Goal: Task Accomplishment & Management: Use online tool/utility

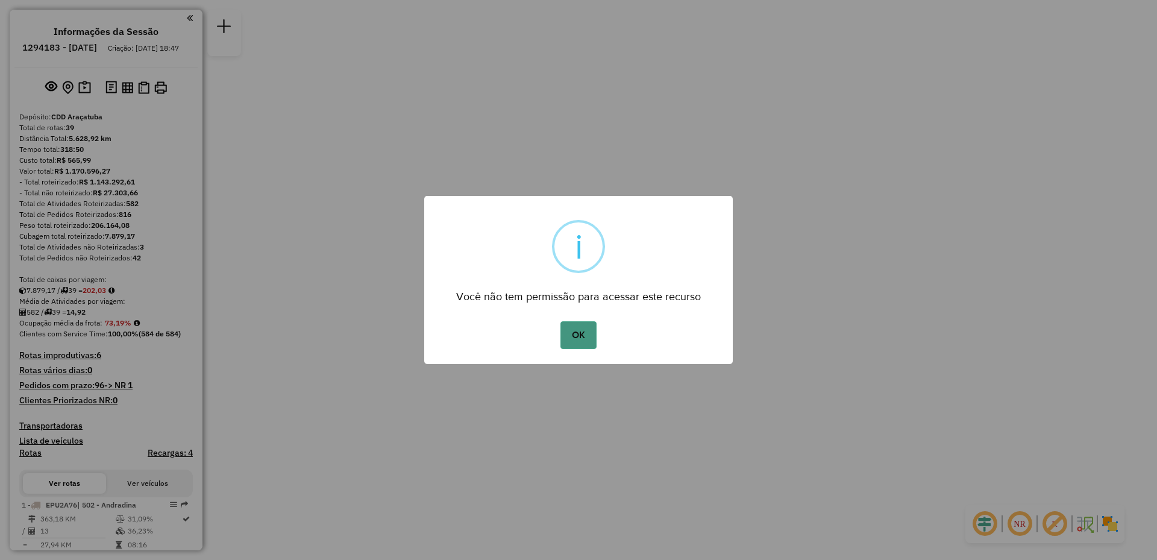
click at [579, 347] on button "OK" at bounding box center [579, 335] width 36 height 28
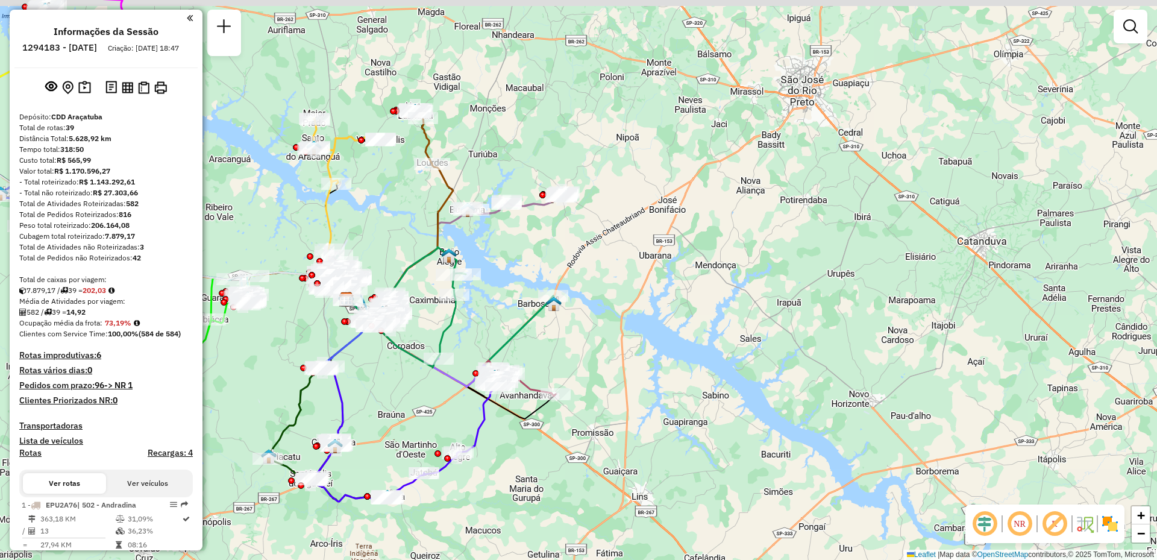
drag, startPoint x: 492, startPoint y: 270, endPoint x: 747, endPoint y: 325, distance: 260.9
click at [749, 325] on div "Janela de atendimento Grade de atendimento Capacidade Transportadoras Veículos …" at bounding box center [578, 280] width 1157 height 560
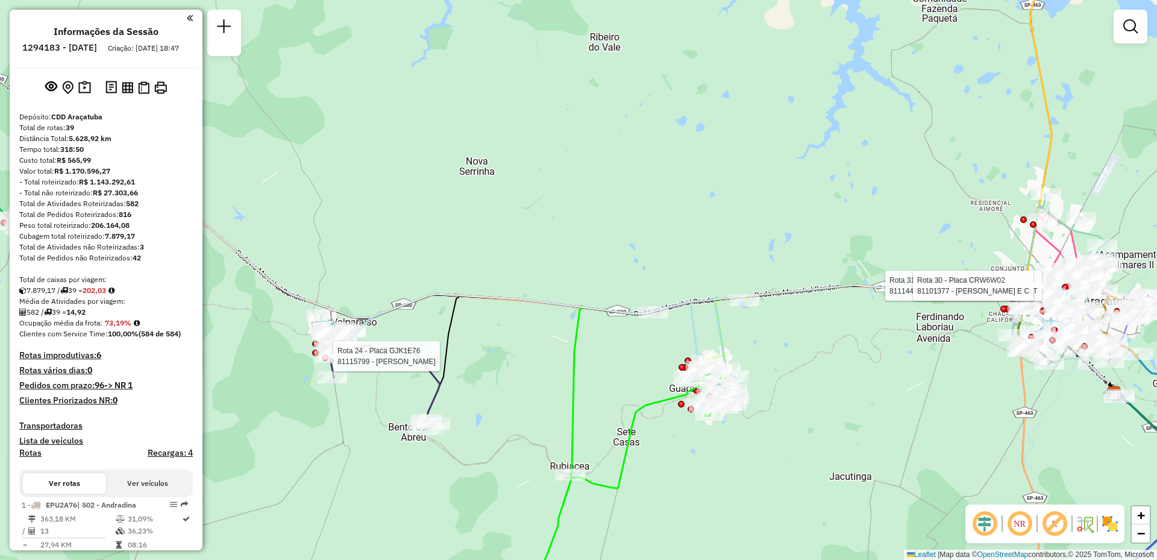
select select "**********"
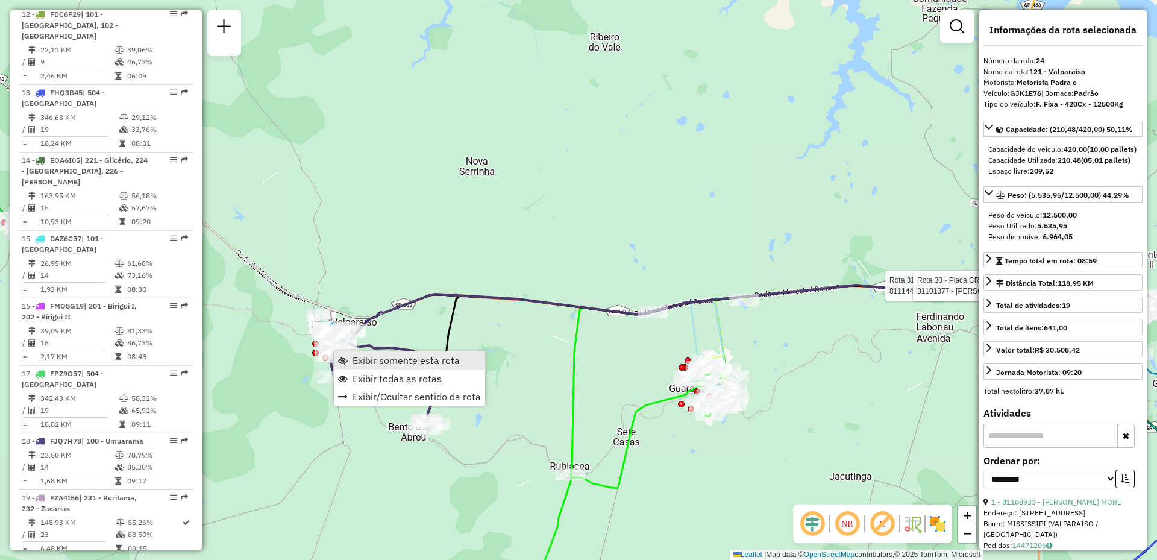
scroll to position [1964, 0]
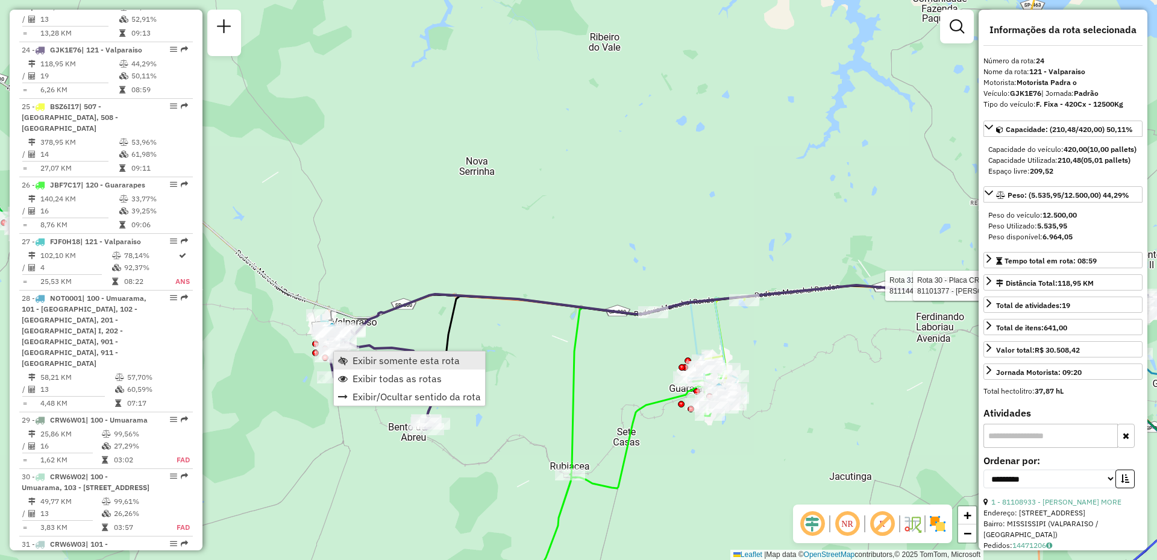
click at [368, 356] on span "Exibir somente esta rota" at bounding box center [406, 361] width 107 height 10
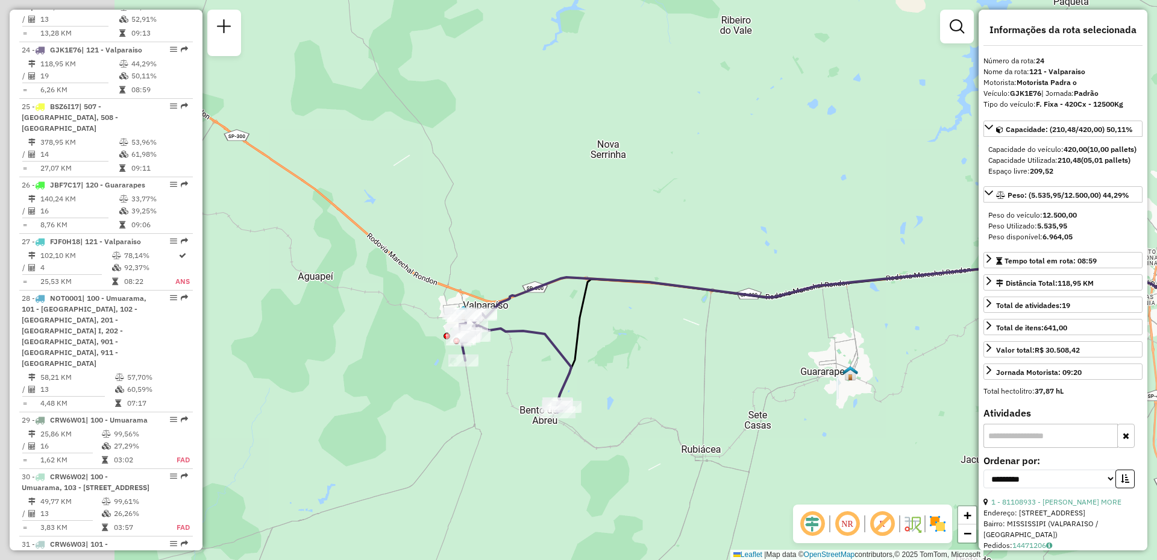
drag, startPoint x: 320, startPoint y: 382, endPoint x: 782, endPoint y: 468, distance: 470.2
click at [782, 468] on div "Janela de atendimento Grade de atendimento Capacidade Transportadoras Veículos …" at bounding box center [578, 280] width 1157 height 560
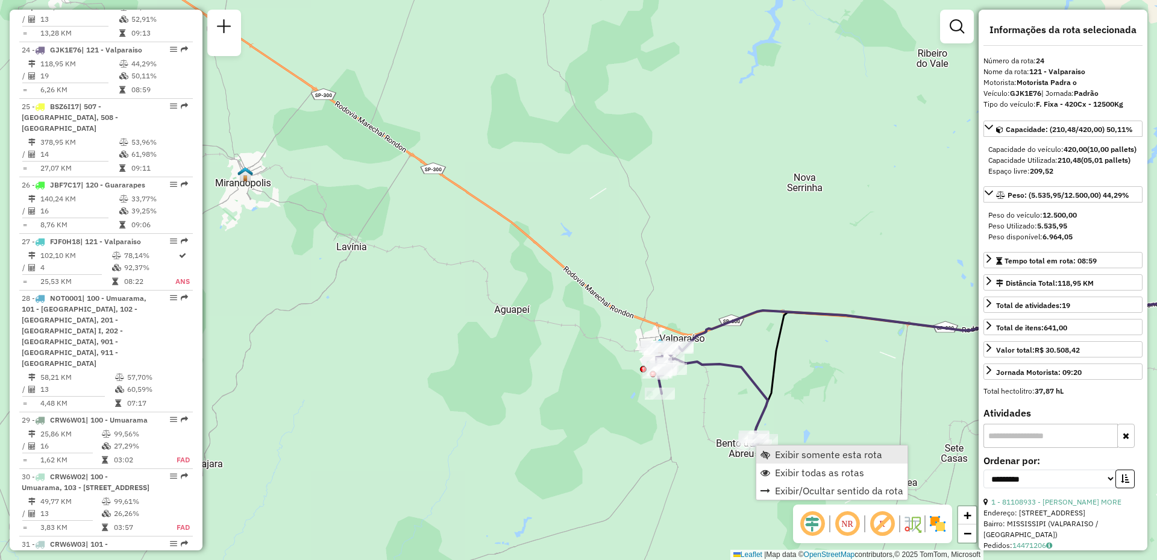
click at [802, 459] on span "Exibir somente esta rota" at bounding box center [828, 455] width 107 height 10
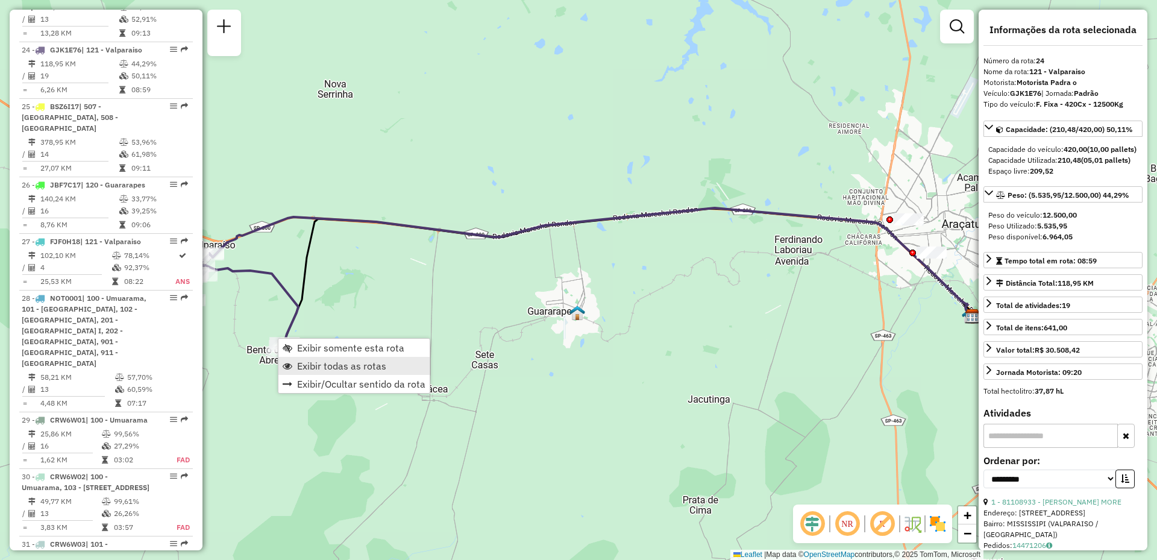
click at [347, 362] on span "Exibir todas as rotas" at bounding box center [341, 366] width 89 height 10
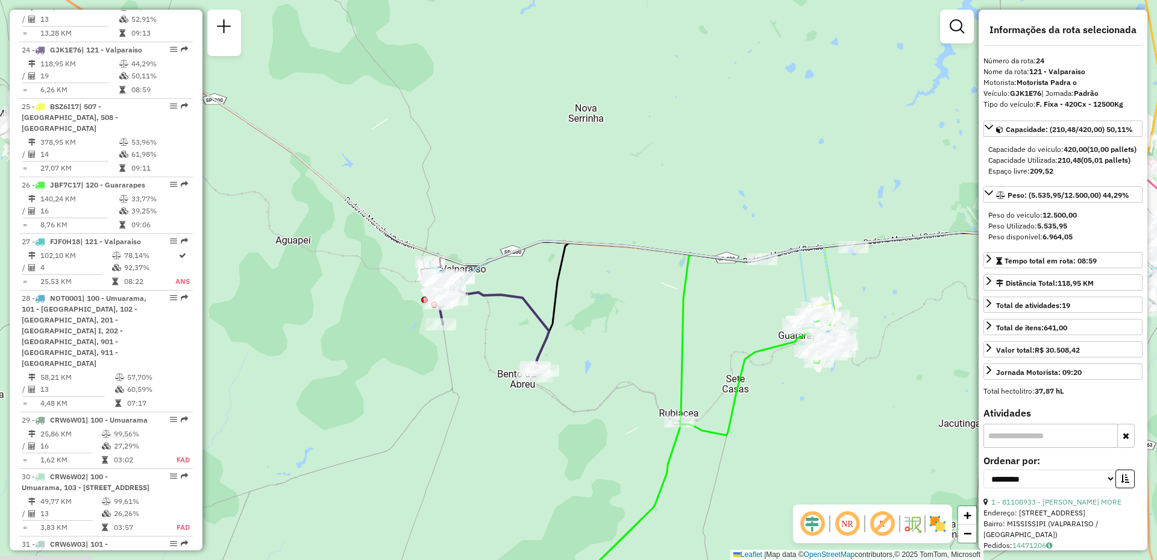
drag, startPoint x: 366, startPoint y: 285, endPoint x: 599, endPoint y: 309, distance: 234.4
click at [615, 310] on div "Janela de atendimento Grade de atendimento Capacidade Transportadoras Veículos …" at bounding box center [578, 280] width 1157 height 560
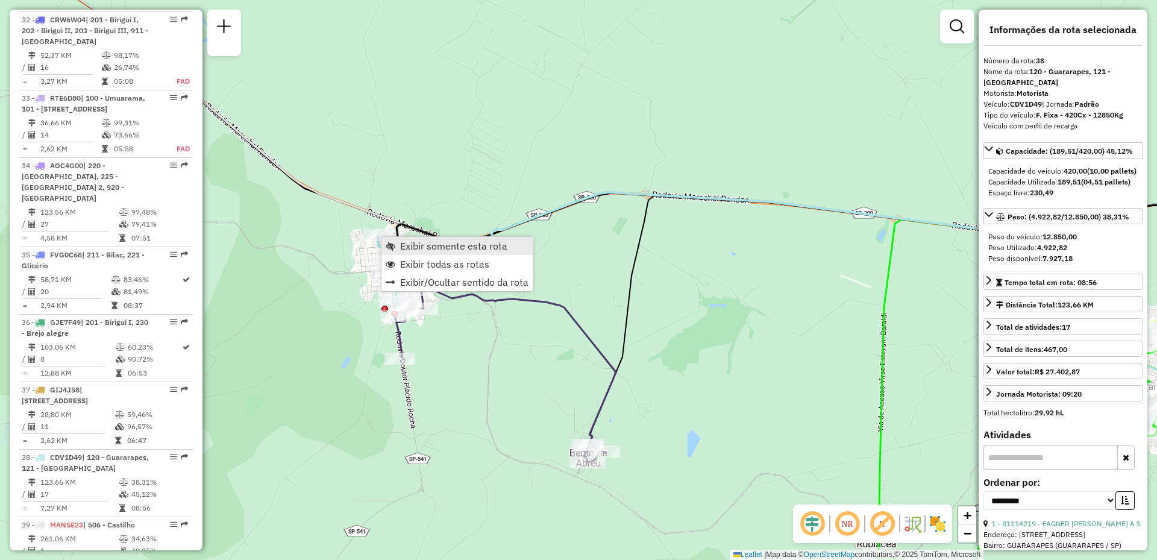
scroll to position [2886, 0]
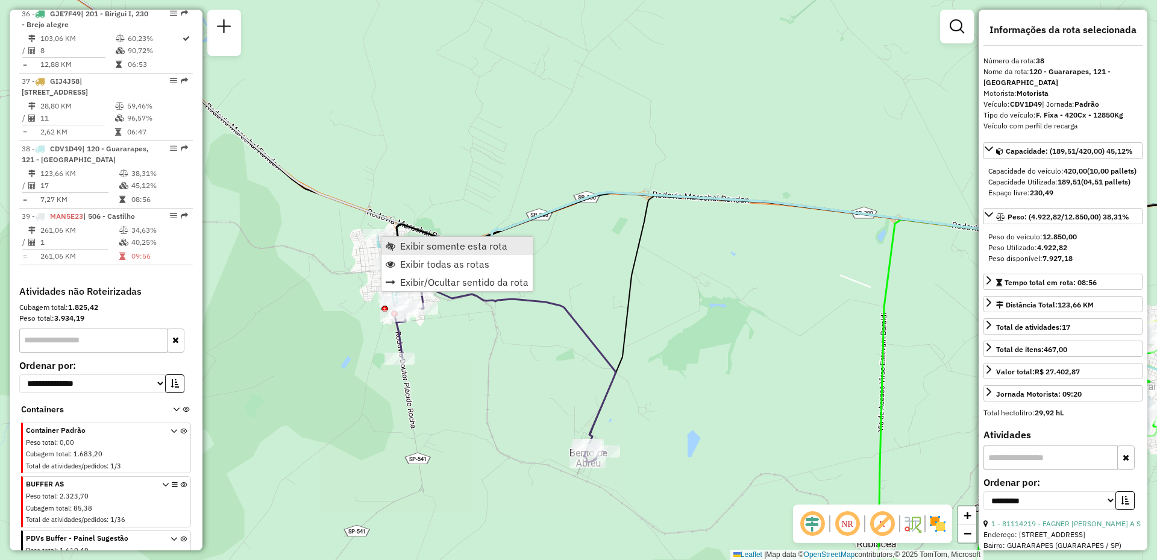
click at [436, 248] on span "Exibir somente esta rota" at bounding box center [453, 246] width 107 height 10
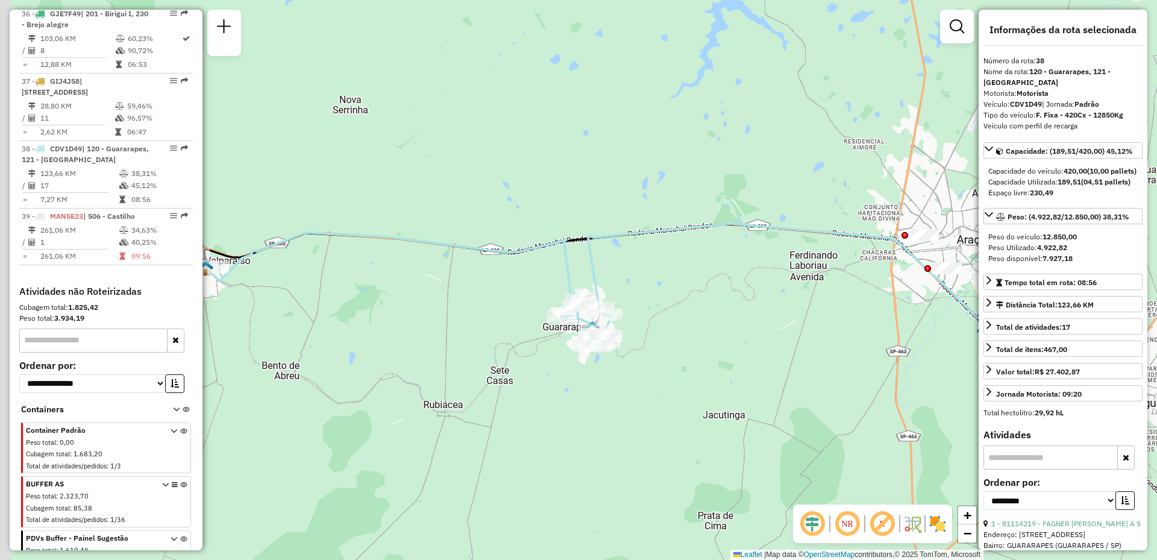
drag, startPoint x: 521, startPoint y: 259, endPoint x: 753, endPoint y: 293, distance: 233.9
click at [753, 293] on div "Janela de atendimento Grade de atendimento Capacidade Transportadoras Veículos …" at bounding box center [578, 280] width 1157 height 560
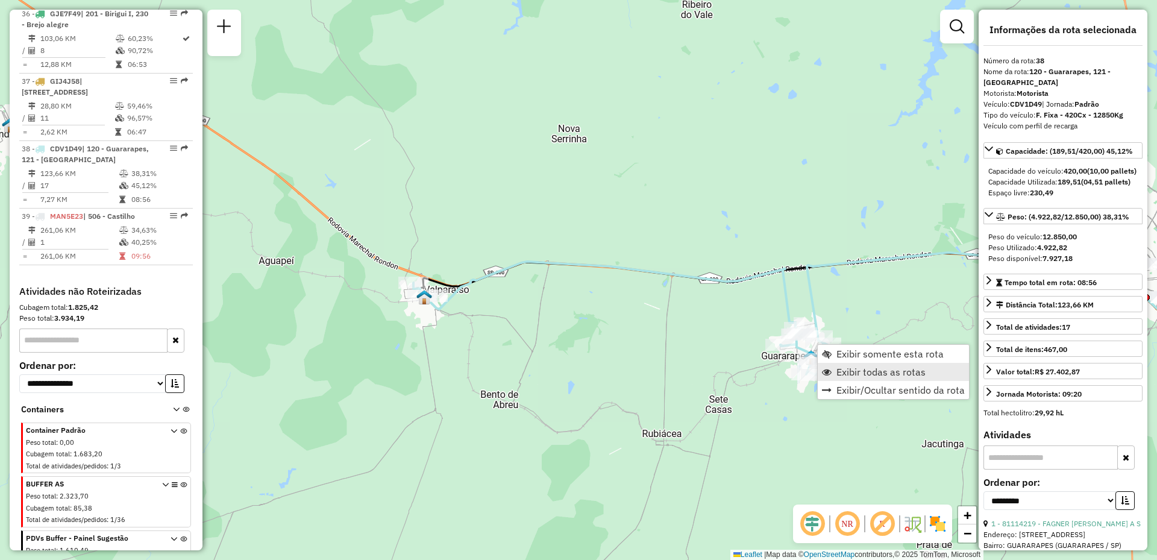
click at [841, 368] on span "Exibir todas as rotas" at bounding box center [881, 372] width 89 height 10
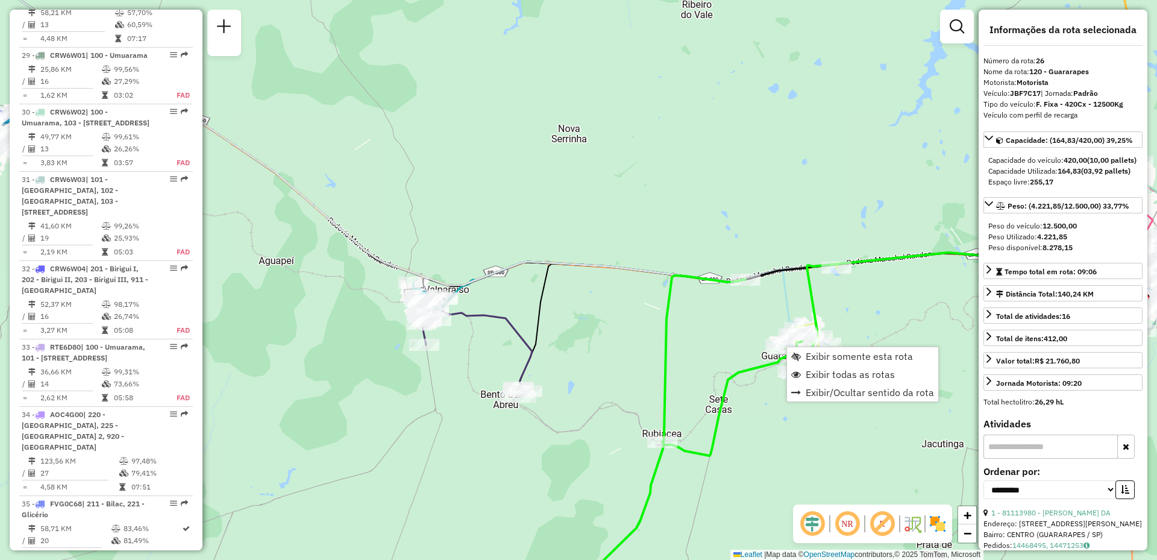
scroll to position [2088, 0]
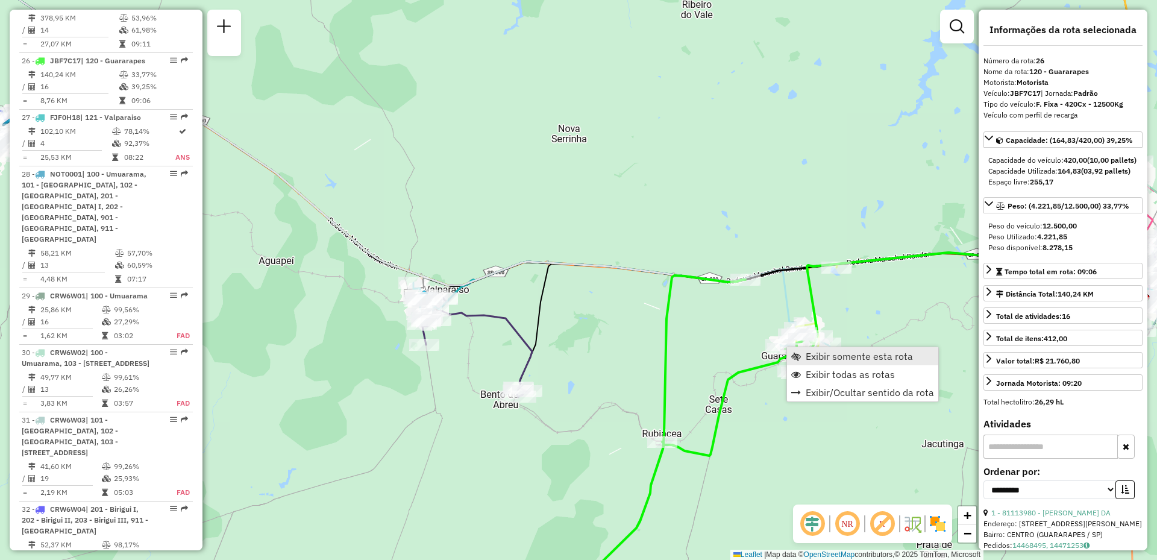
click at [834, 359] on span "Exibir somente esta rota" at bounding box center [859, 356] width 107 height 10
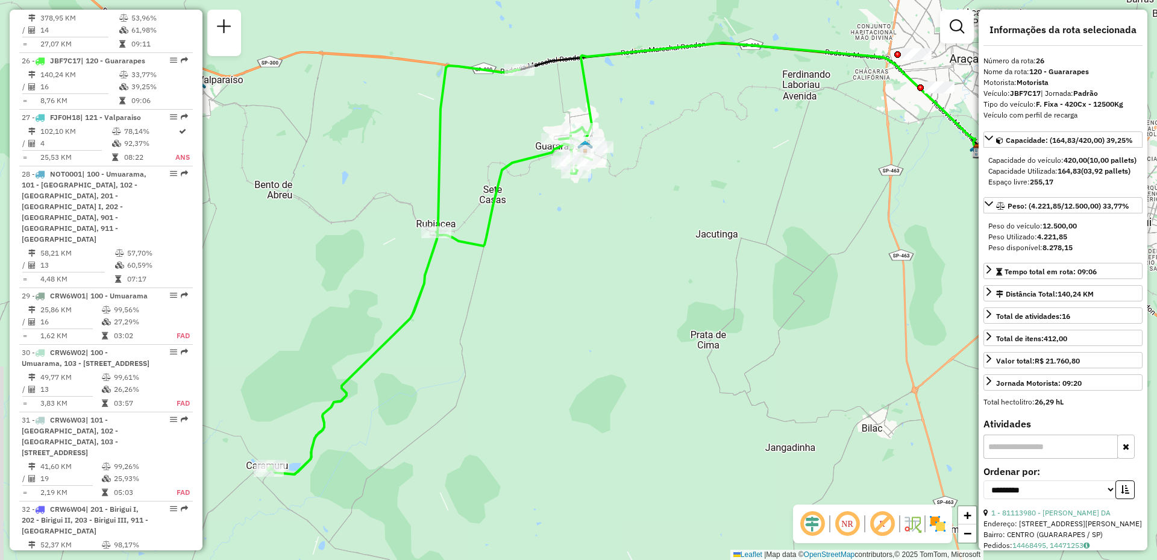
drag, startPoint x: 450, startPoint y: 307, endPoint x: 686, endPoint y: 189, distance: 264.1
click at [686, 189] on div "Janela de atendimento Grade de atendimento Capacidade Transportadoras Veículos …" at bounding box center [578, 280] width 1157 height 560
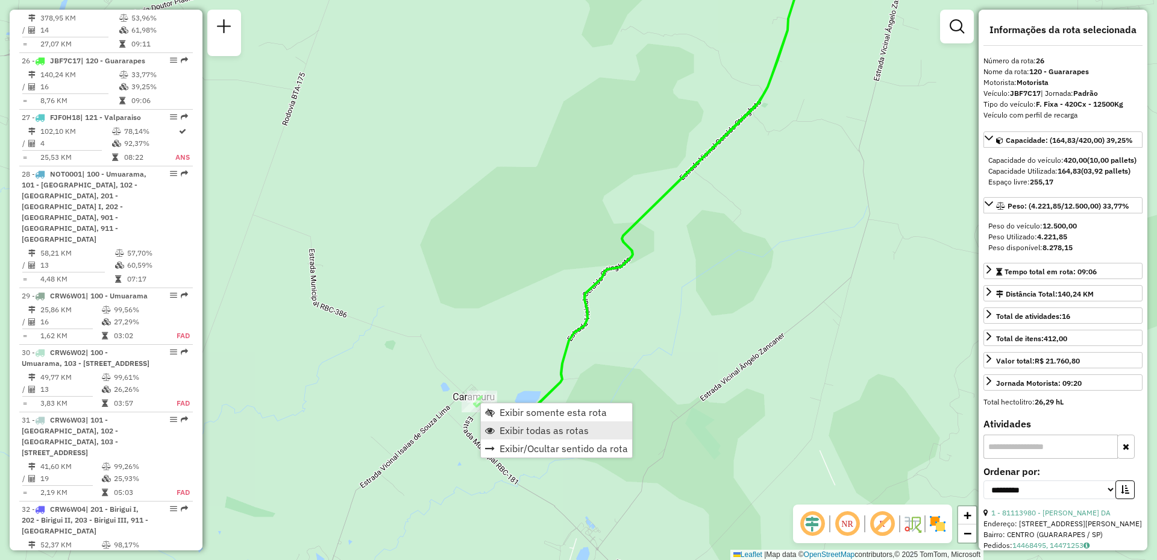
click at [528, 429] on span "Exibir todas as rotas" at bounding box center [544, 431] width 89 height 10
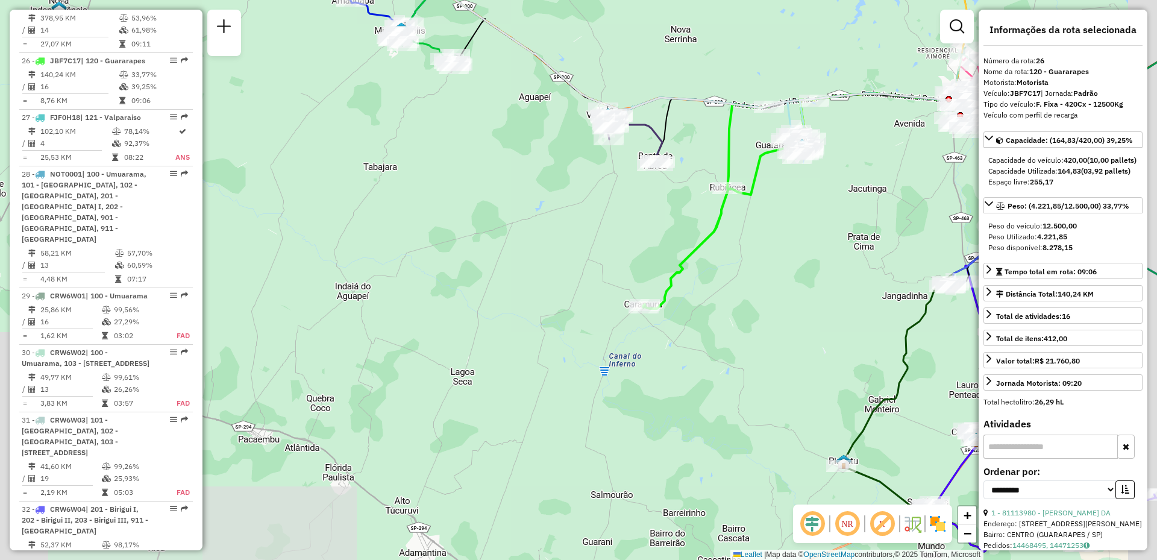
drag, startPoint x: 806, startPoint y: 256, endPoint x: 465, endPoint y: 310, distance: 345.5
click at [465, 310] on div "Janela de atendimento Grade de atendimento Capacidade Transportadoras Veículos …" at bounding box center [578, 280] width 1157 height 560
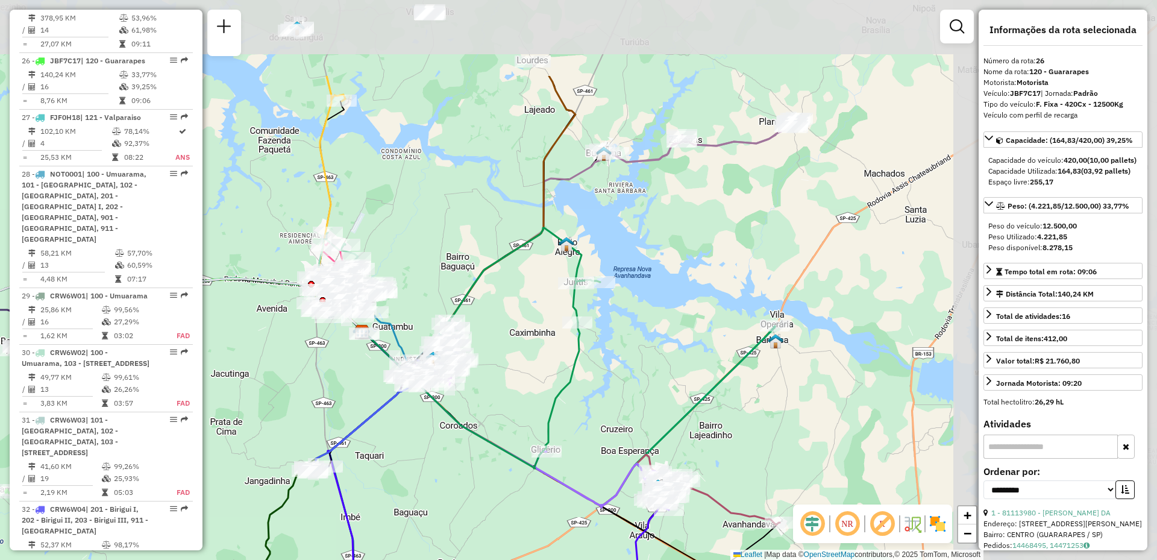
drag, startPoint x: 771, startPoint y: 139, endPoint x: 441, endPoint y: 271, distance: 355.7
click at [441, 271] on div "Janela de atendimento Grade de atendimento Capacidade Transportadoras Veículos …" at bounding box center [578, 280] width 1157 height 560
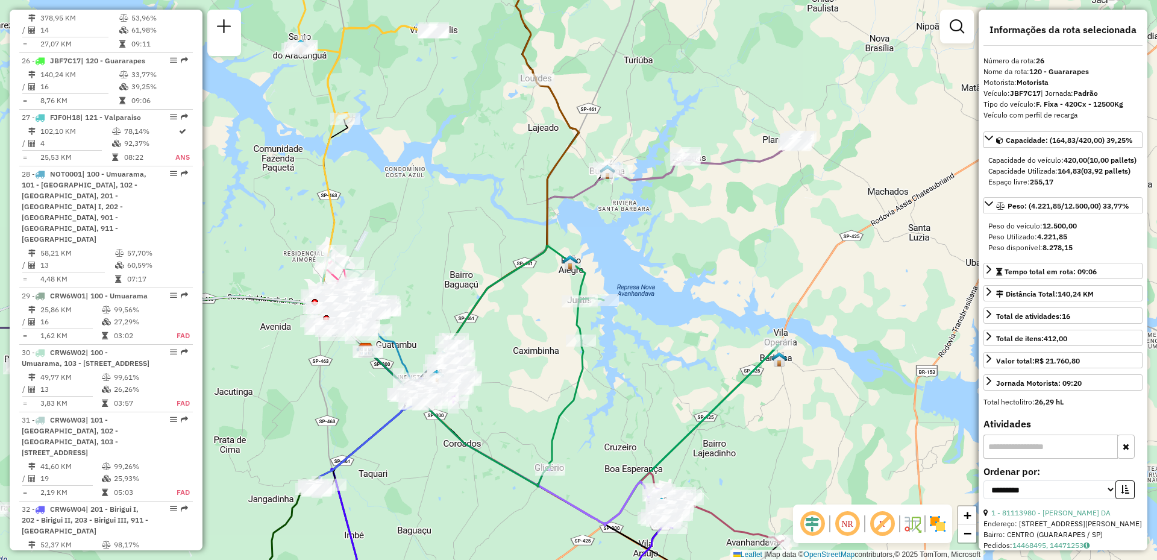
drag, startPoint x: 476, startPoint y: 147, endPoint x: 515, endPoint y: 289, distance: 147.0
click at [514, 289] on div "Janela de atendimento Grade de atendimento Capacidade Transportadoras Veículos …" at bounding box center [578, 280] width 1157 height 560
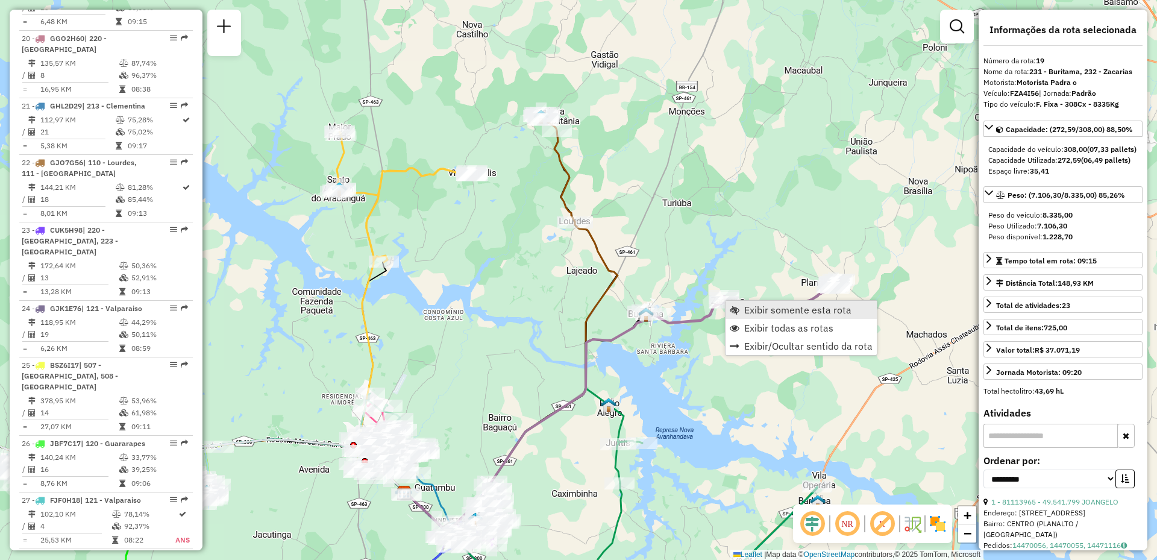
scroll to position [1638, 0]
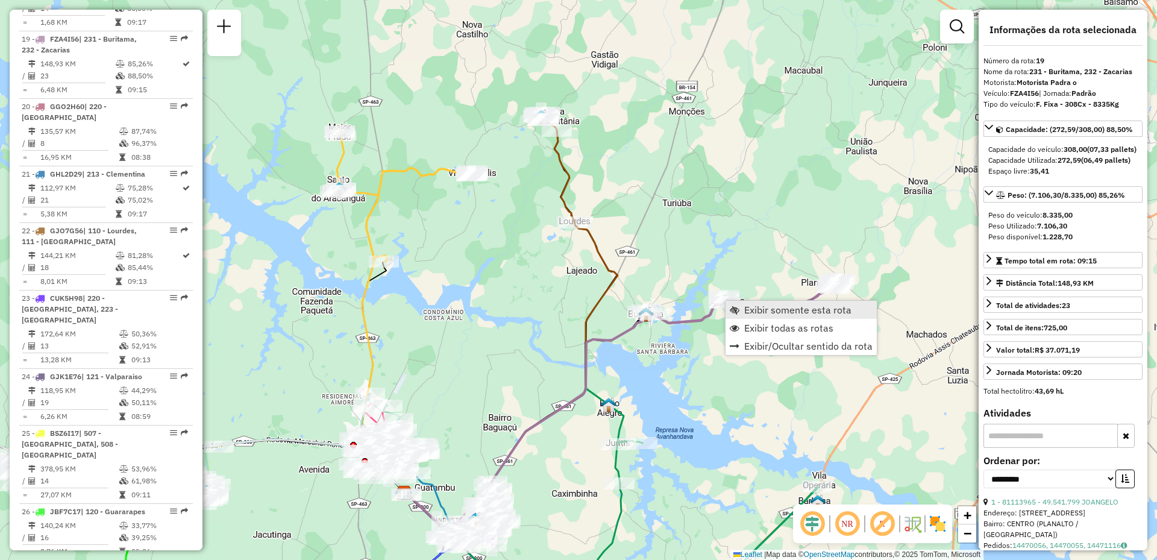
click at [763, 313] on span "Exibir somente esta rota" at bounding box center [797, 310] width 107 height 10
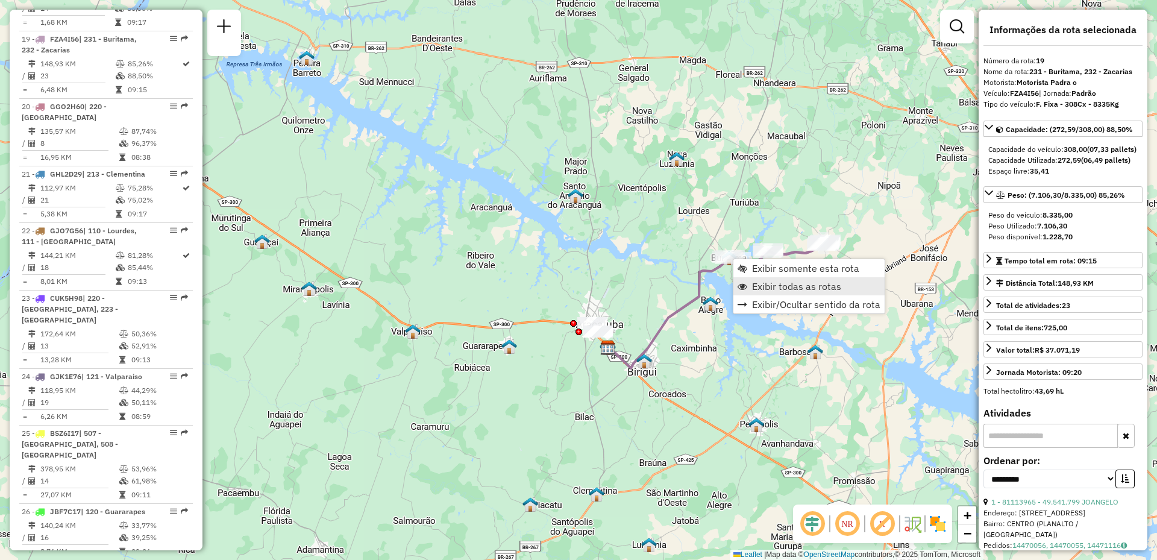
click at [762, 282] on span "Exibir todas as rotas" at bounding box center [796, 286] width 89 height 10
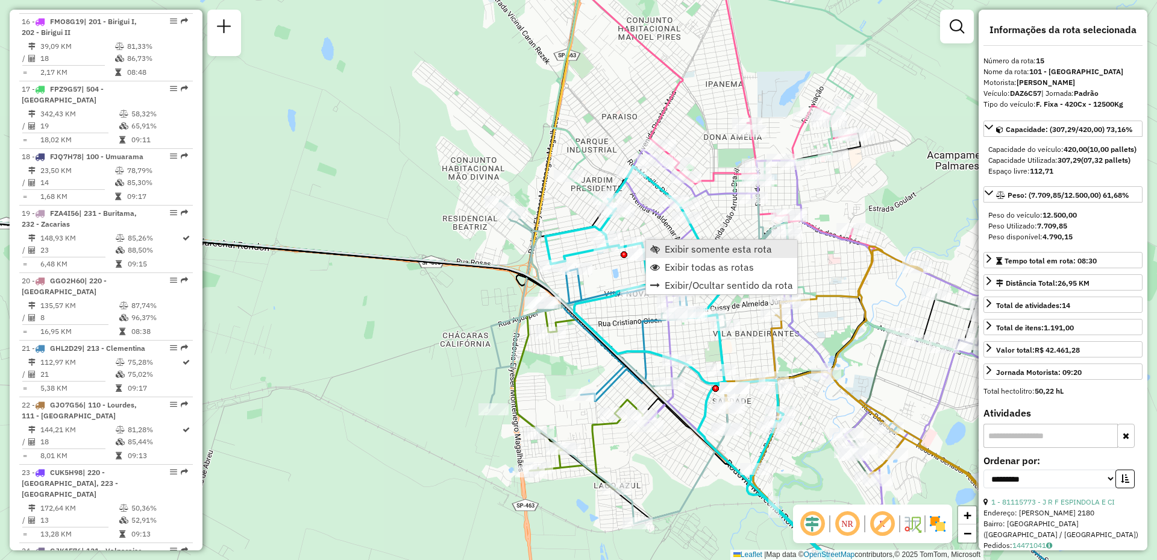
scroll to position [1389, 0]
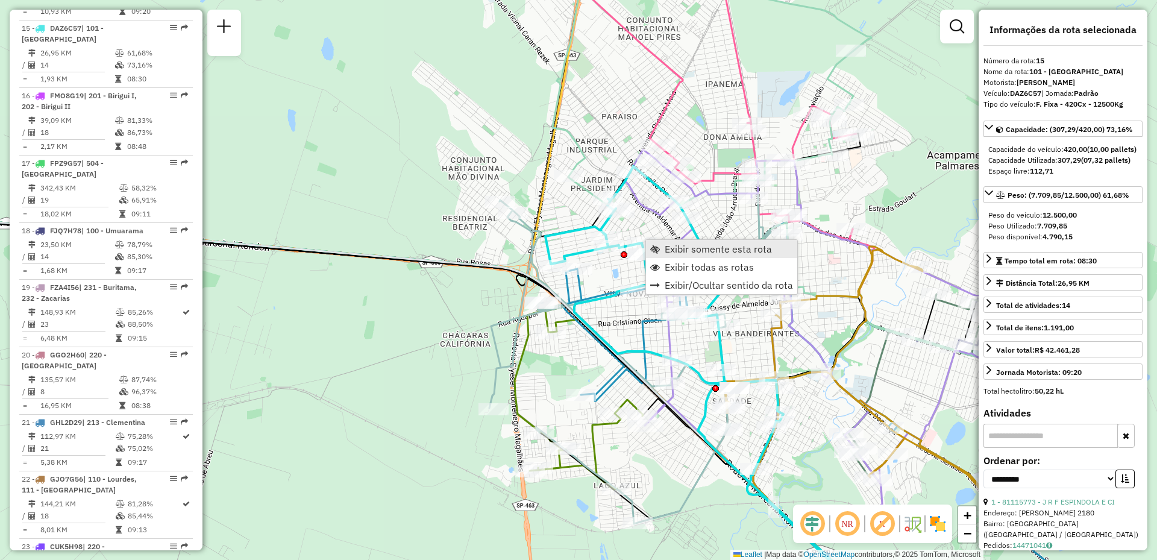
click at [662, 246] on link "Exibir somente esta rota" at bounding box center [721, 249] width 151 height 18
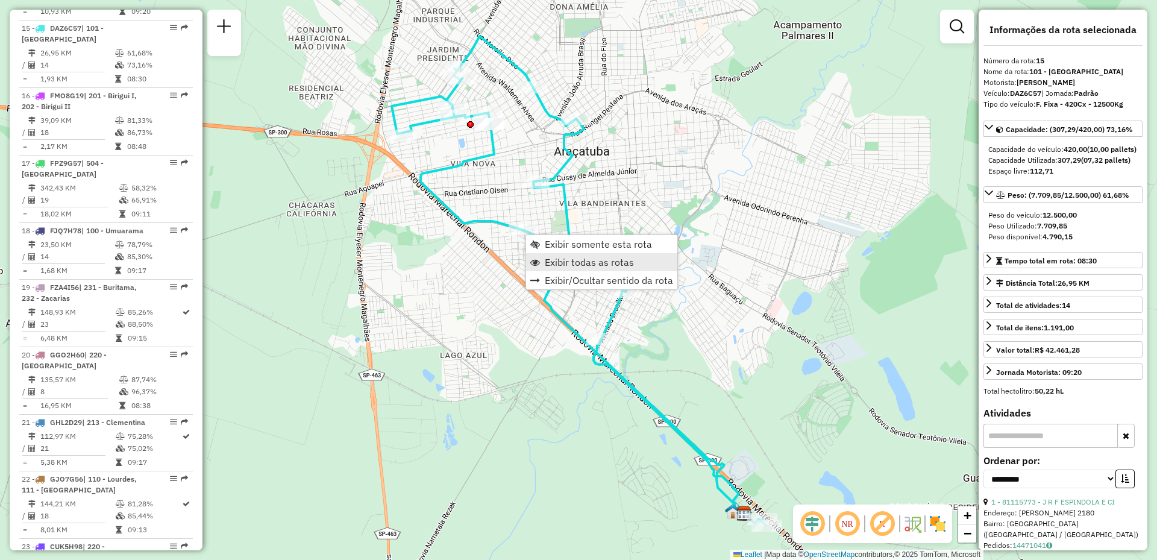
click at [557, 254] on link "Exibir todas as rotas" at bounding box center [601, 262] width 151 height 18
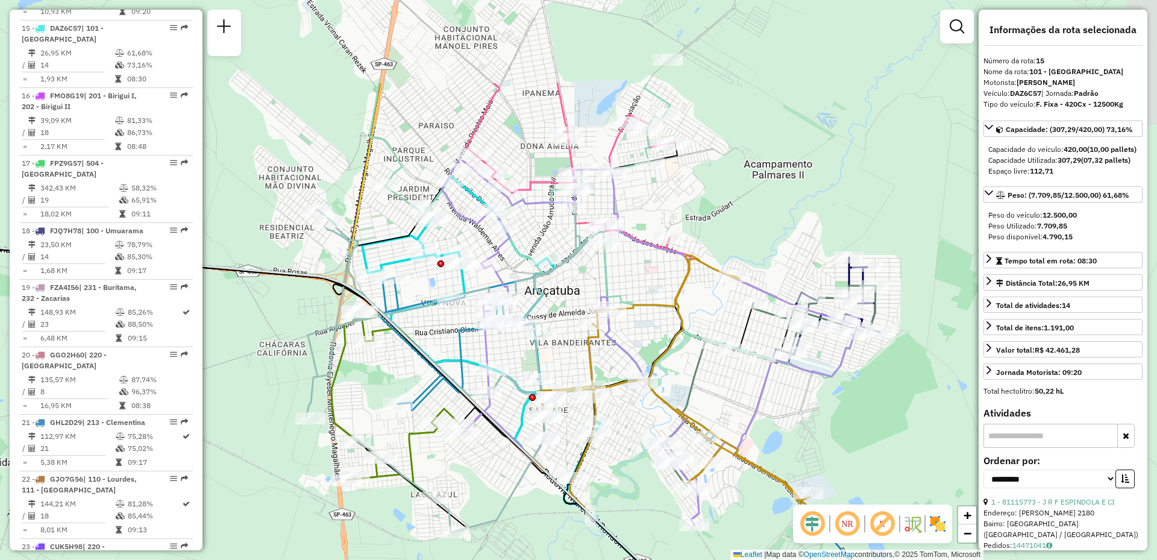
drag, startPoint x: 605, startPoint y: 128, endPoint x: 575, endPoint y: 267, distance: 142.3
click at [575, 267] on div "Janela de atendimento Grade de atendimento Capacidade Transportadoras Veículos …" at bounding box center [578, 280] width 1157 height 560
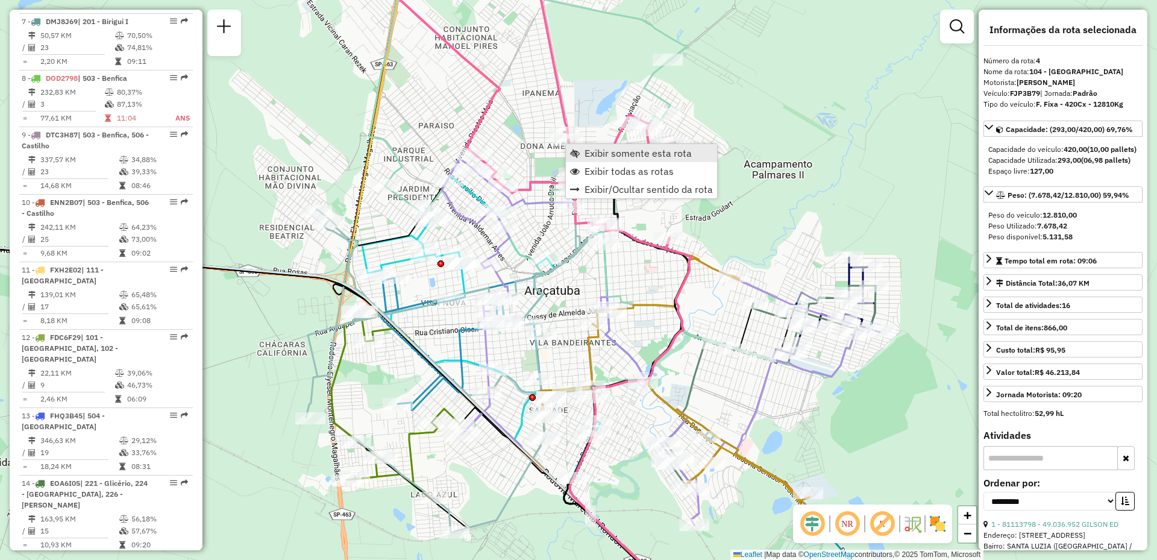
scroll to position [679, 0]
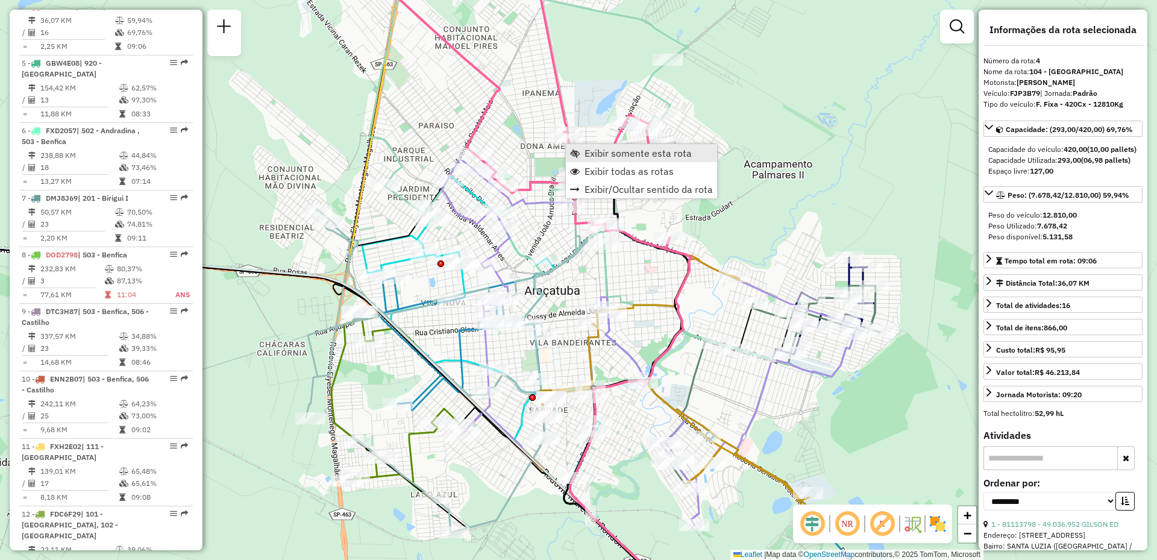
click at [604, 153] on span "Exibir somente esta rota" at bounding box center [638, 153] width 107 height 10
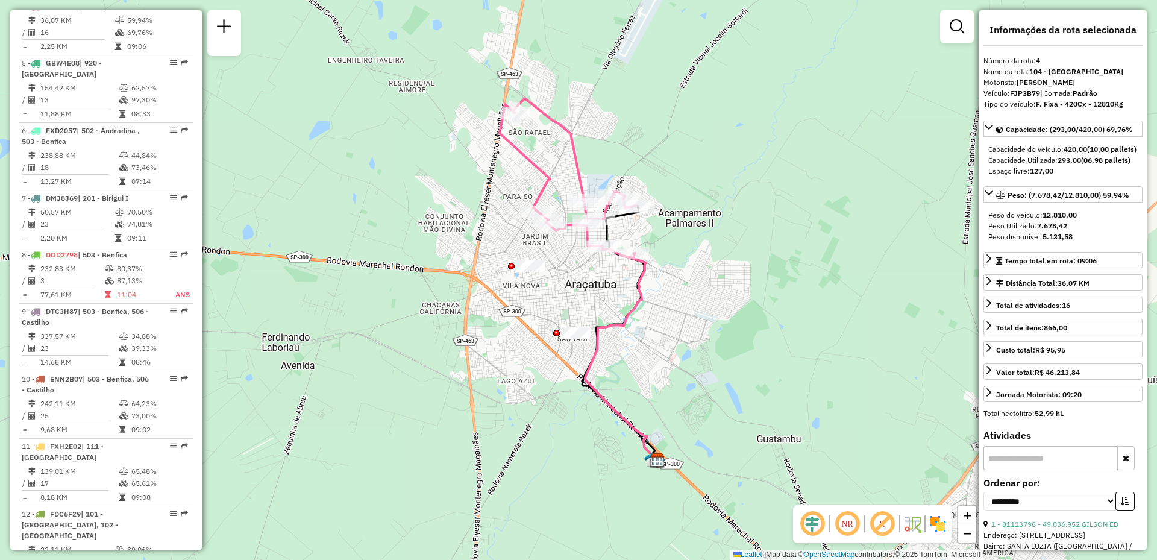
click at [938, 525] on img at bounding box center [937, 523] width 19 height 19
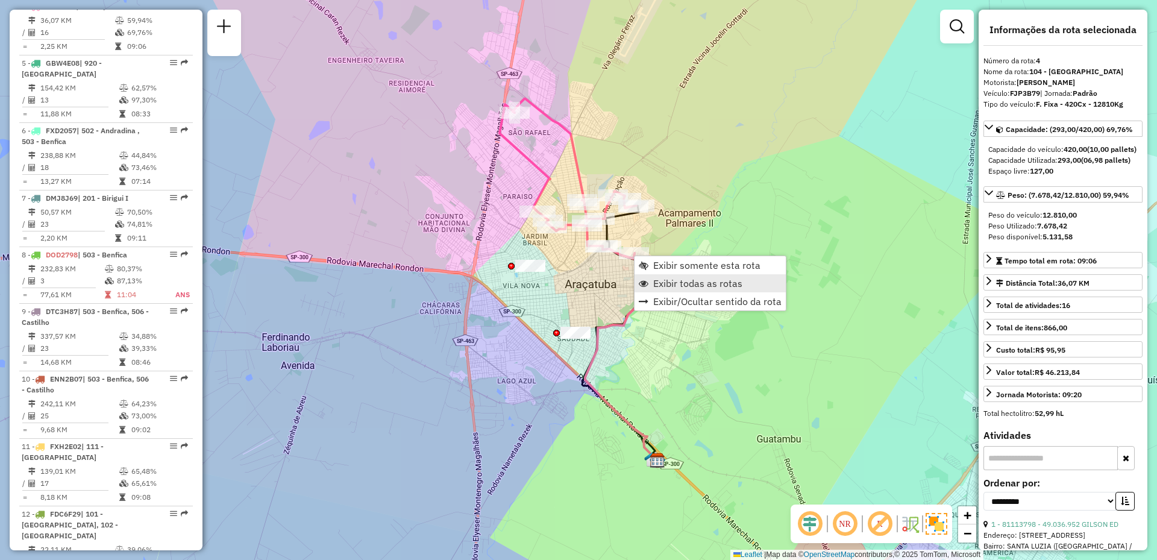
click at [667, 282] on span "Exibir todas as rotas" at bounding box center [697, 283] width 89 height 10
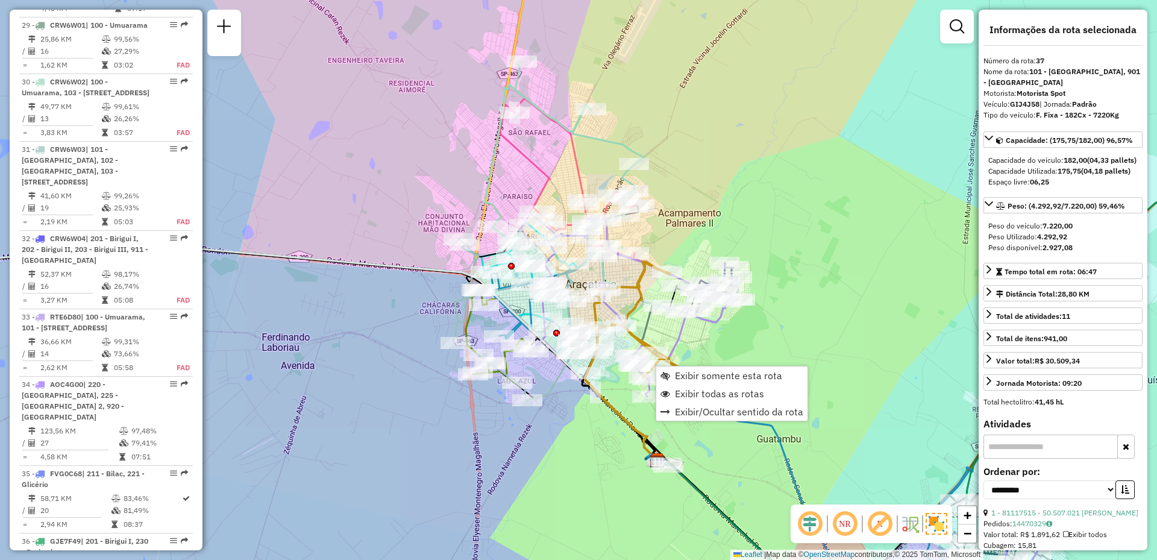
scroll to position [2886, 0]
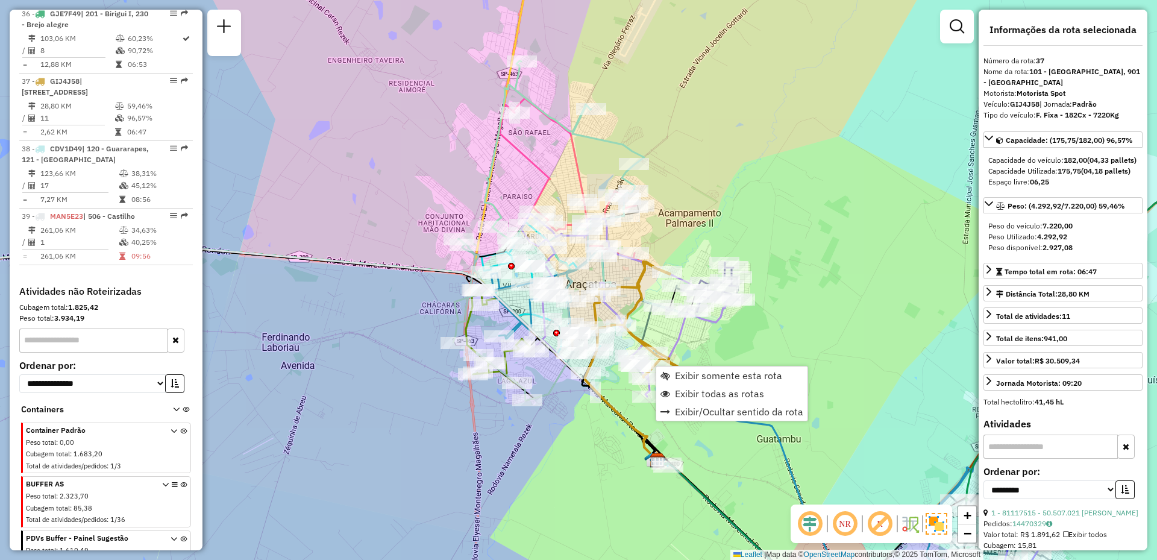
click at [672, 365] on icon at bounding box center [637, 325] width 134 height 127
click at [683, 372] on span "Exibir somente esta rota" at bounding box center [731, 377] width 107 height 10
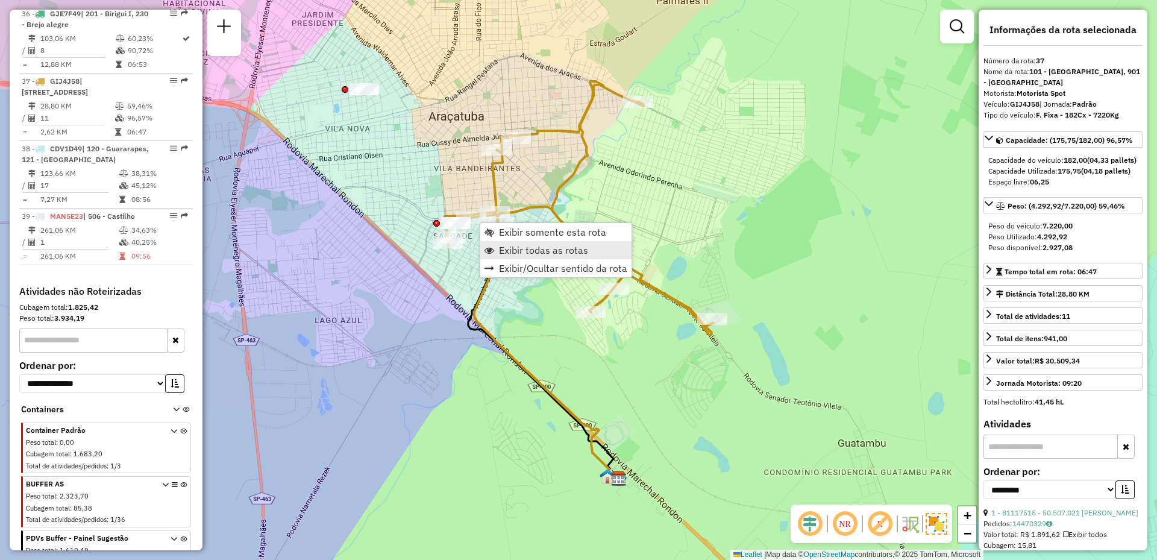
click at [523, 250] on span "Exibir todas as rotas" at bounding box center [543, 250] width 89 height 10
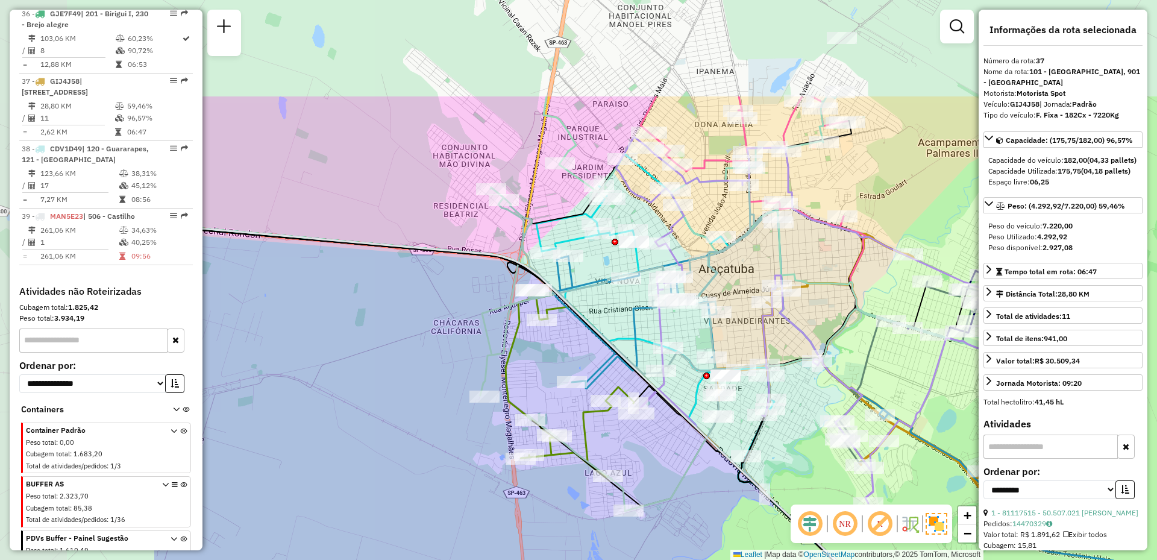
drag, startPoint x: 430, startPoint y: 116, endPoint x: 699, endPoint y: 265, distance: 306.8
click at [699, 265] on icon at bounding box center [625, 339] width 291 height 344
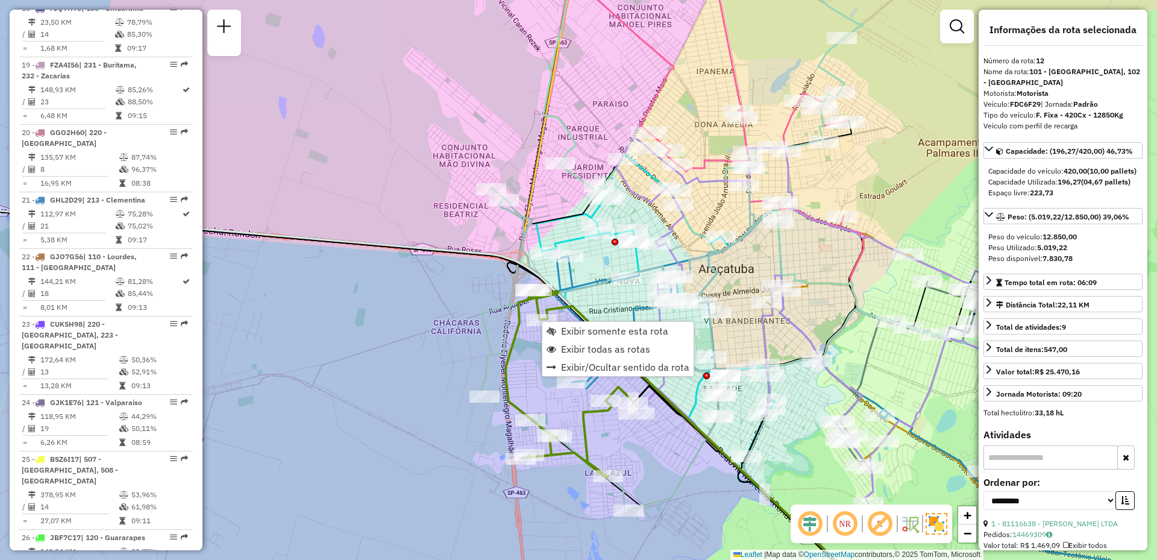
scroll to position [1187, 0]
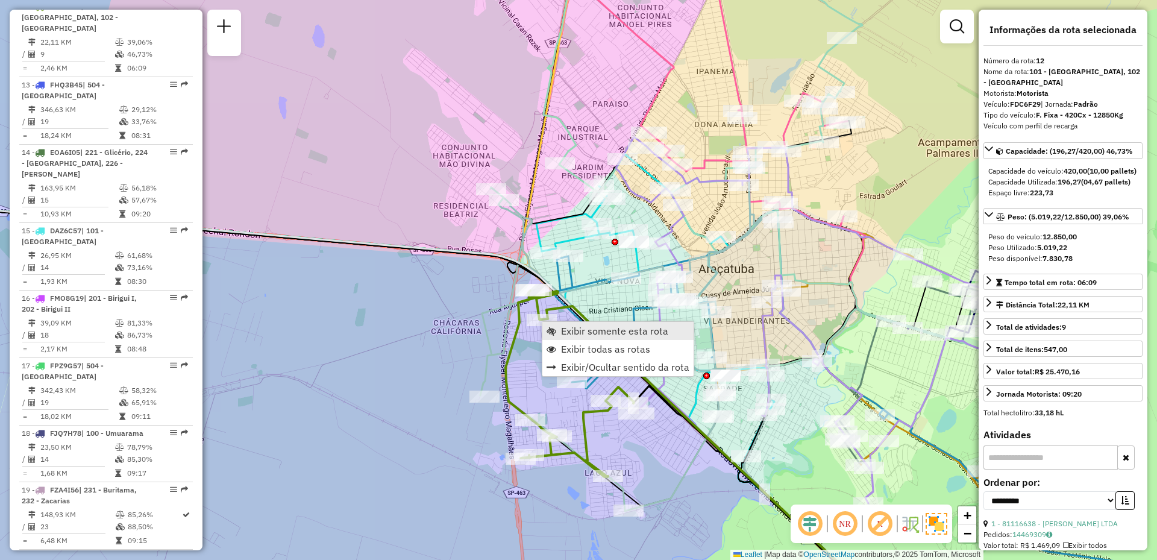
click at [598, 333] on span "Exibir somente esta rota" at bounding box center [614, 331] width 107 height 10
